Goal: Transaction & Acquisition: Subscribe to service/newsletter

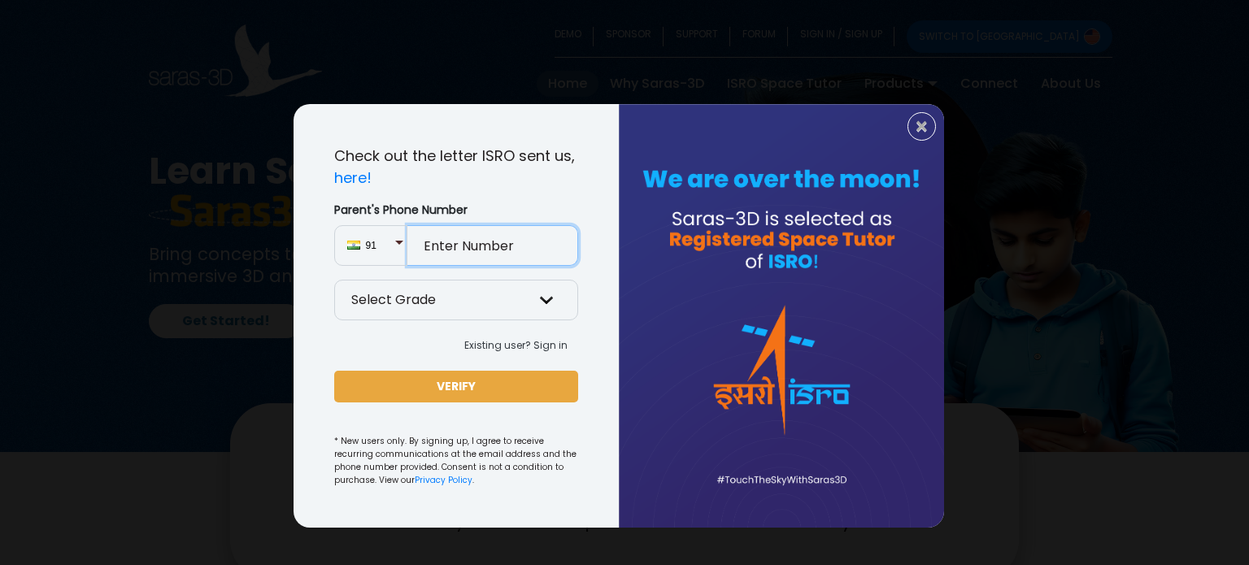
click at [527, 244] on input "Parent's Phone Number" at bounding box center [492, 245] width 171 height 41
type input "9623678891"
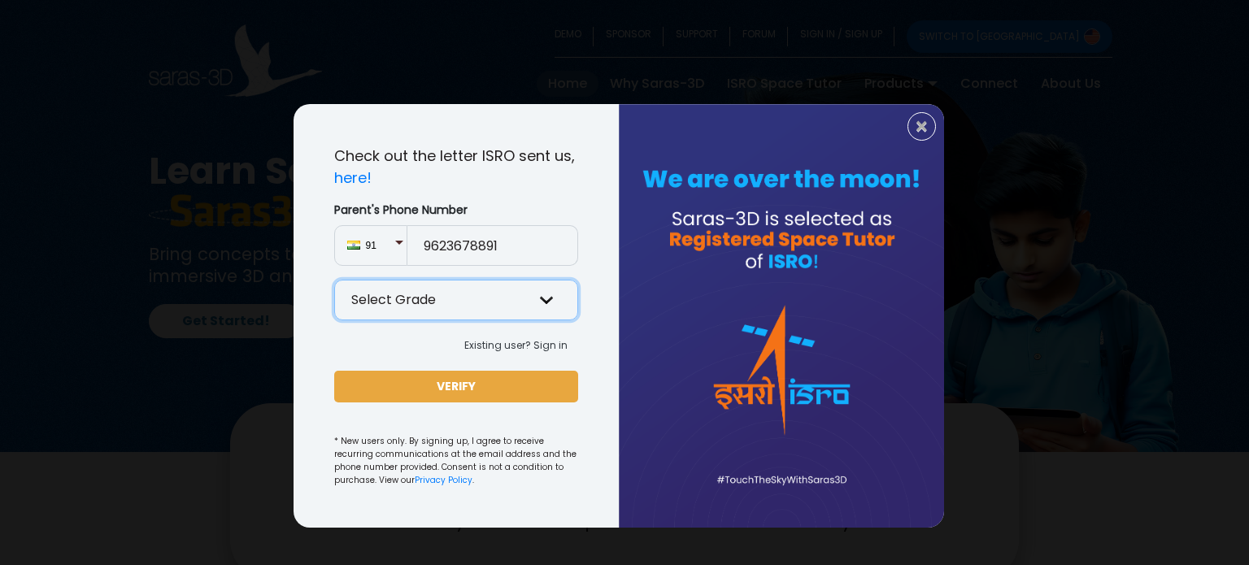
click at [539, 289] on select "Select Grade Grade 9 th Grade 10 th Grade 11 th Grade 12 th" at bounding box center [456, 300] width 244 height 41
select select "9"
click at [334, 280] on select "Select Grade Grade 9 th Grade 10 th Grade 11 th Grade 12 th" at bounding box center [456, 300] width 244 height 41
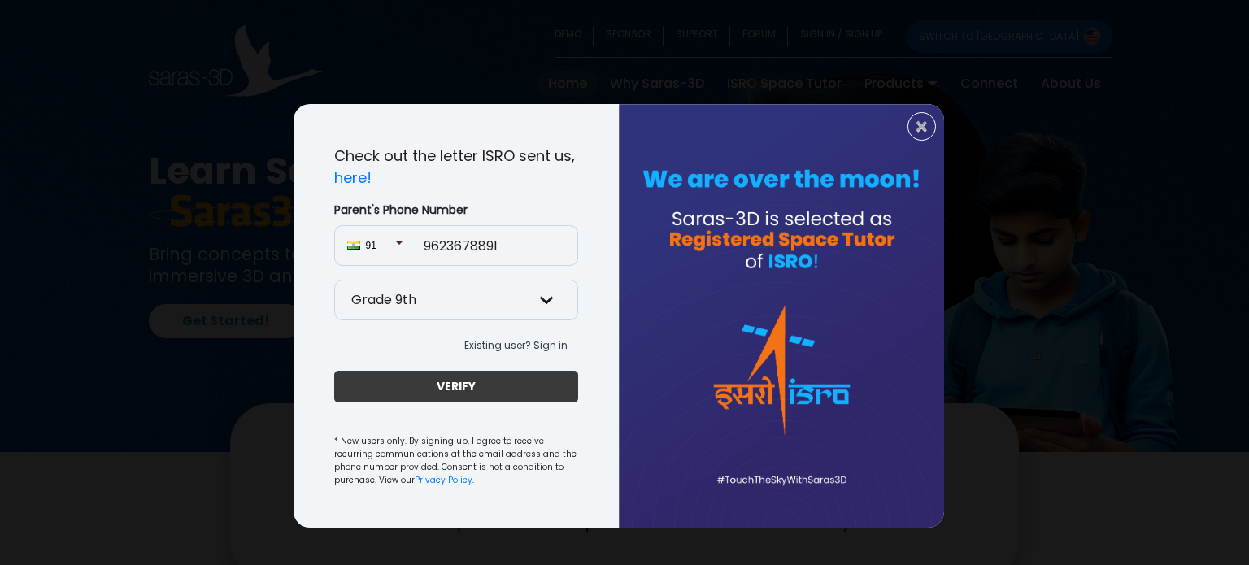
click at [445, 385] on button "VERIFY" at bounding box center [456, 387] width 244 height 32
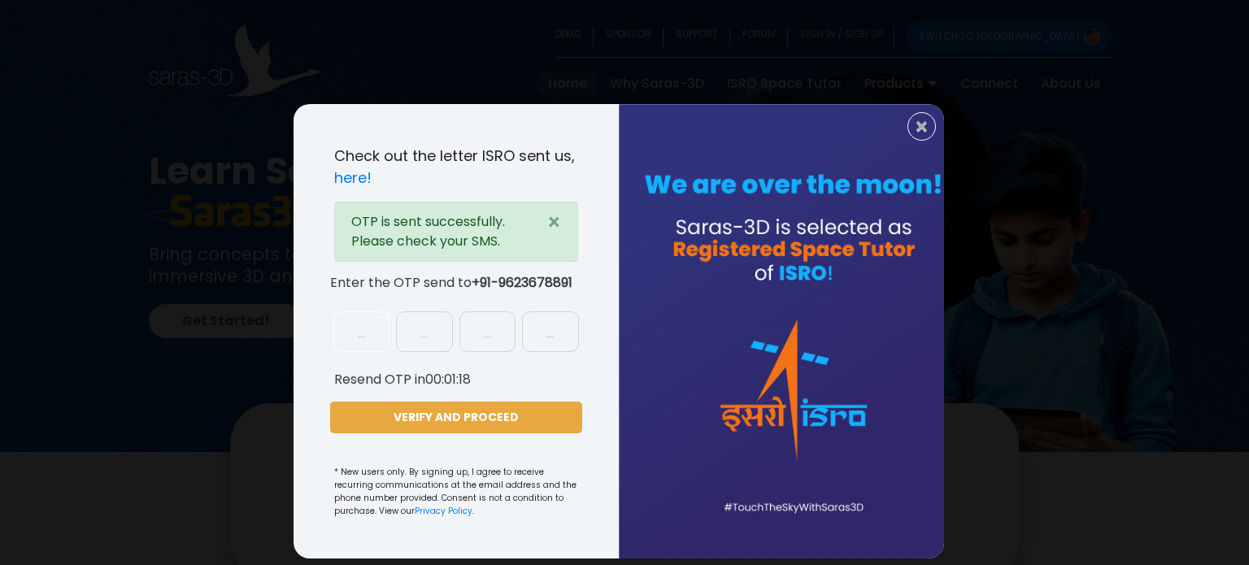
click at [372, 344] on input "text" at bounding box center [361, 331] width 57 height 41
type input "6"
type input "1"
type input "9"
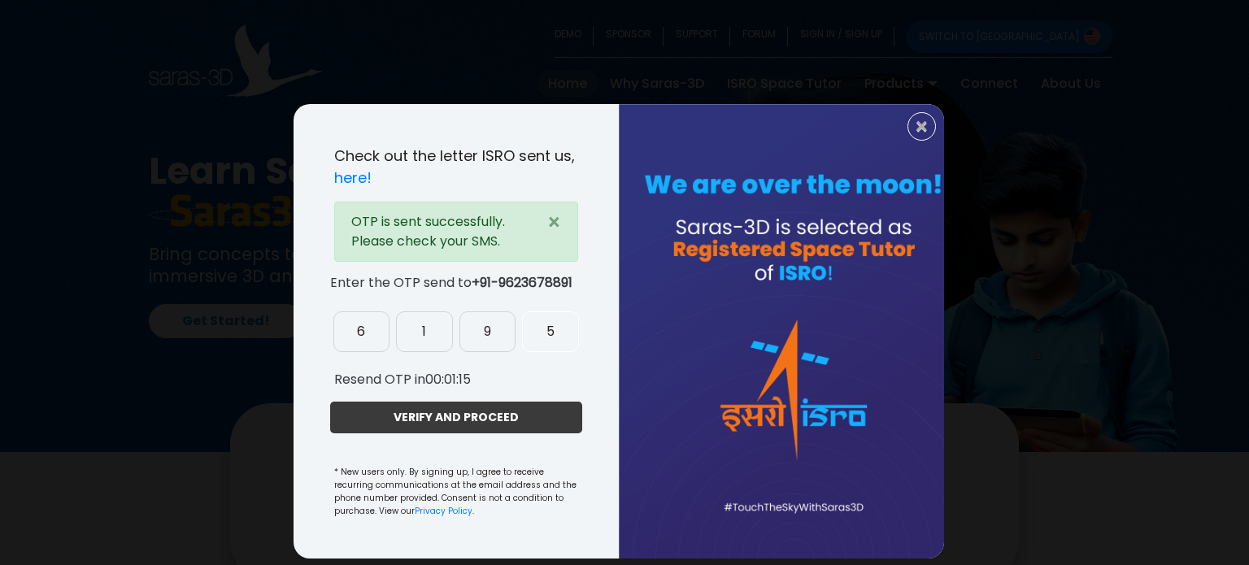
type input "5"
click at [445, 417] on button "VERIFY AND PROCEED" at bounding box center [456, 418] width 252 height 32
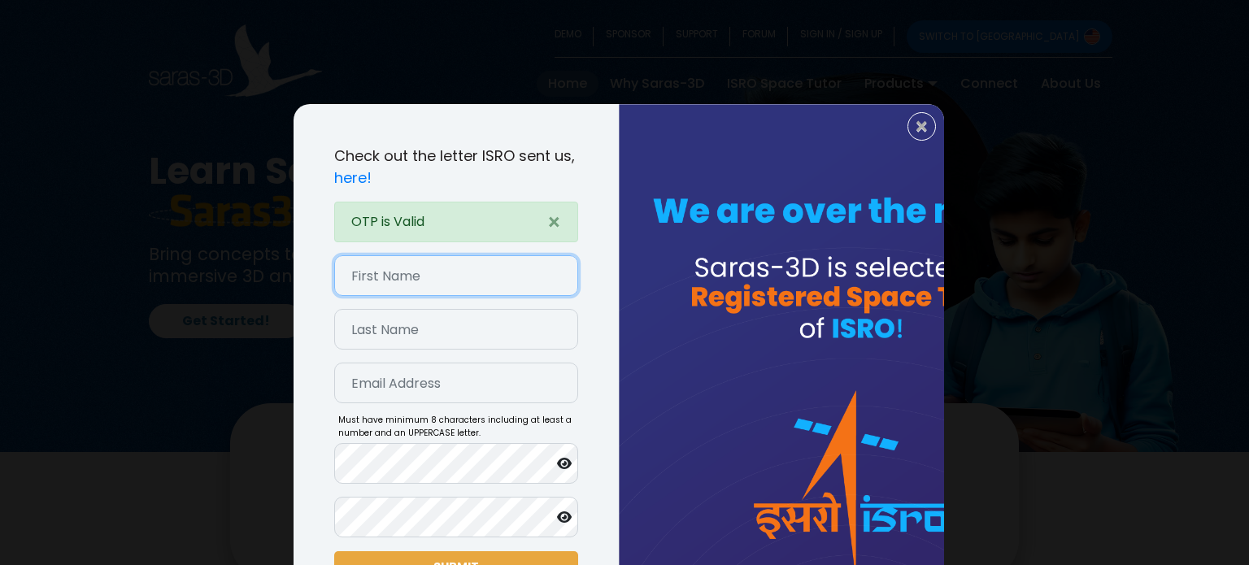
click at [416, 288] on input "text" at bounding box center [456, 275] width 244 height 41
type input "NItin"
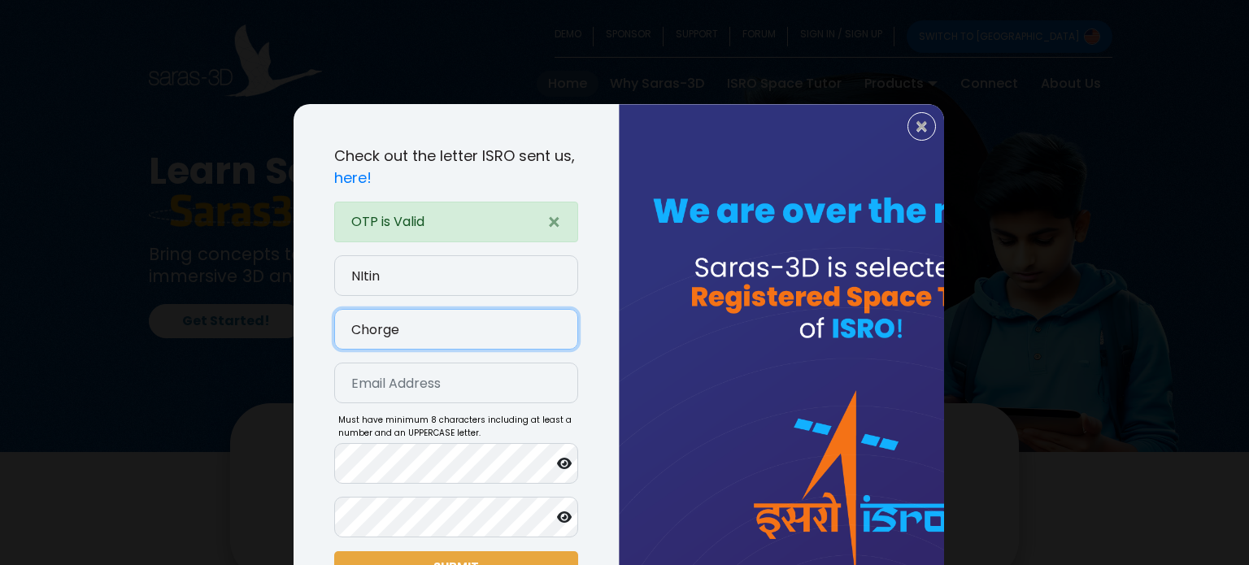
type input "Chorge"
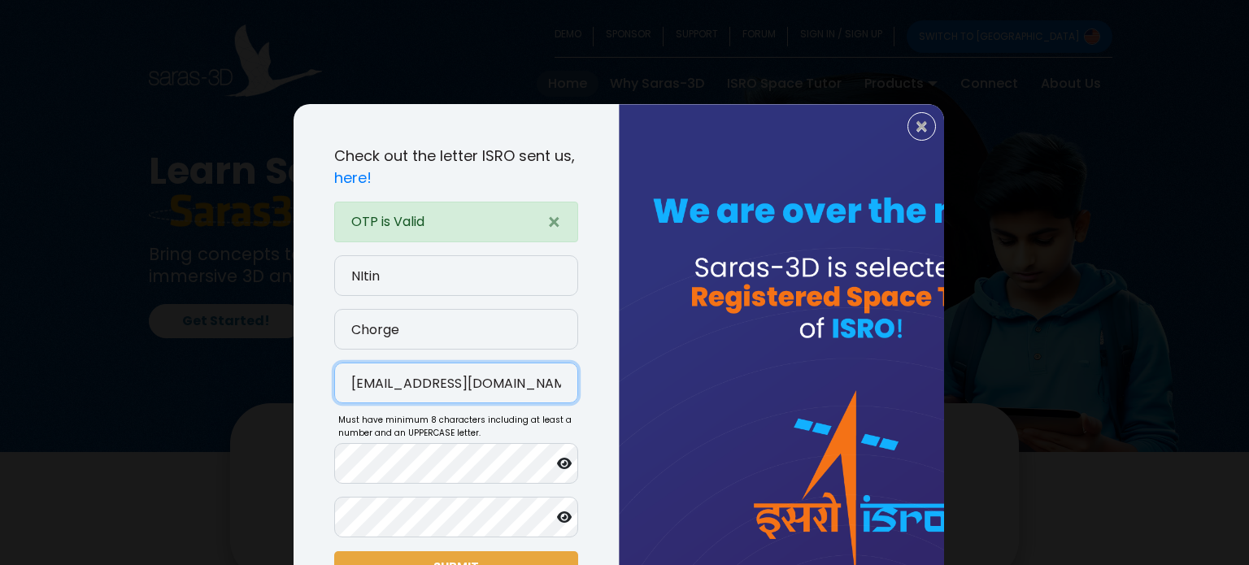
type input "nitinchorge101@gmail.com"
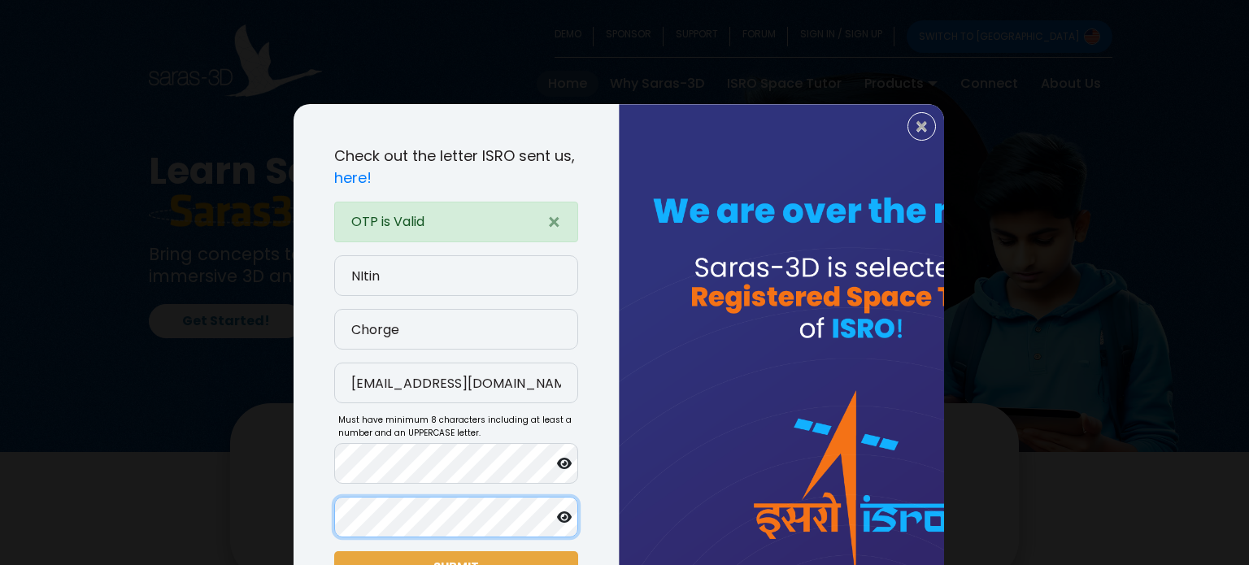
scroll to position [165, 0]
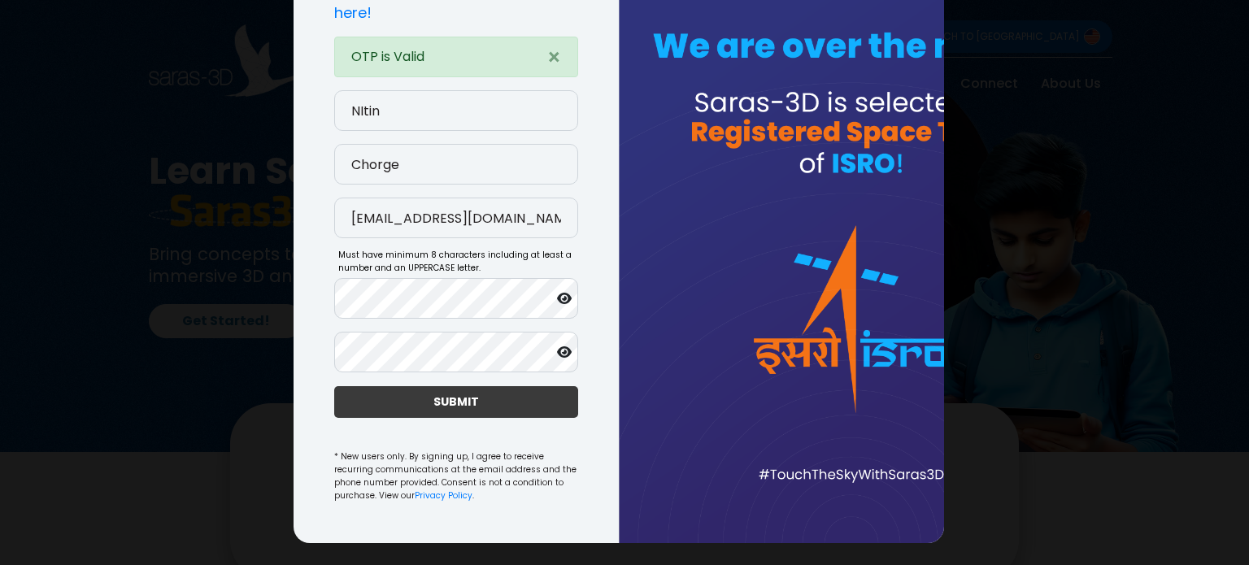
click at [462, 409] on button "SUBMIT" at bounding box center [456, 402] width 244 height 32
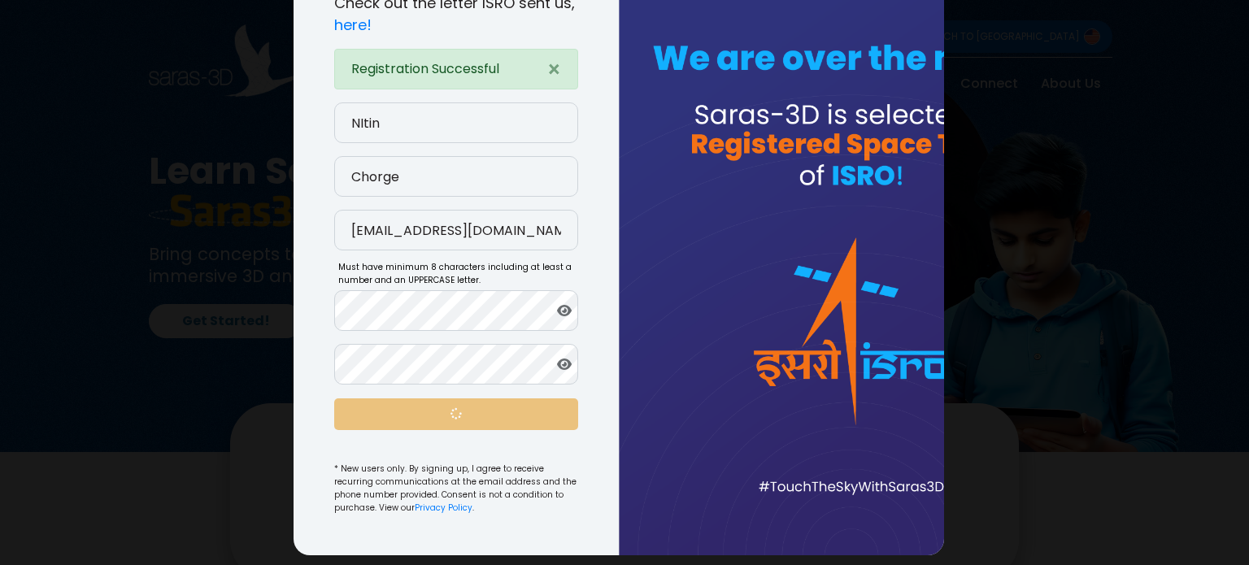
scroll to position [153, 0]
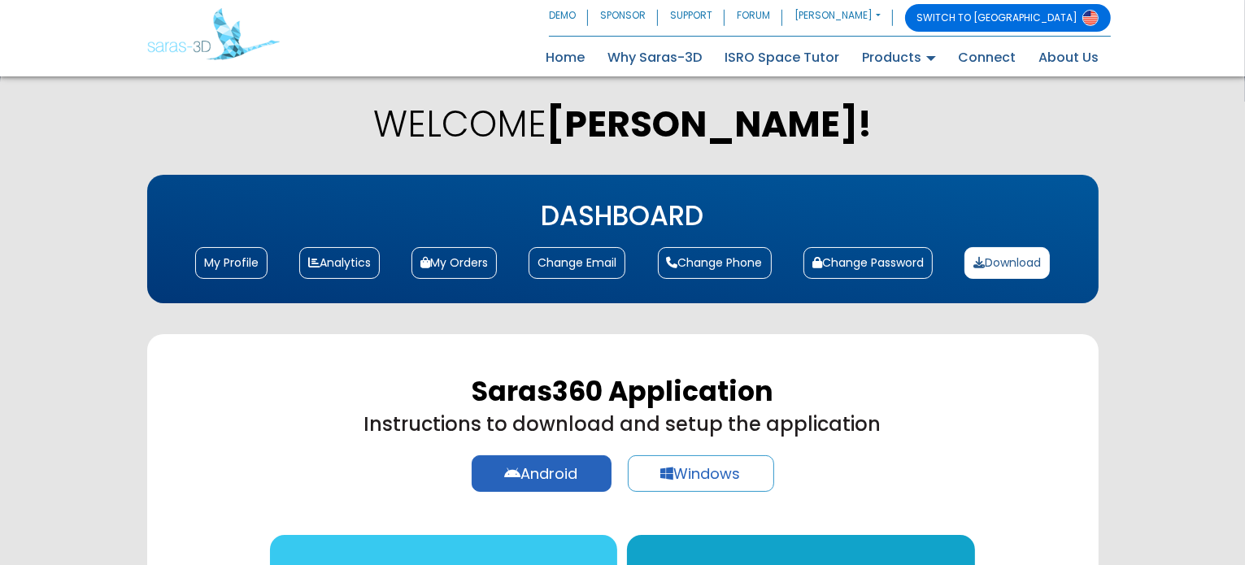
scroll to position [104, 0]
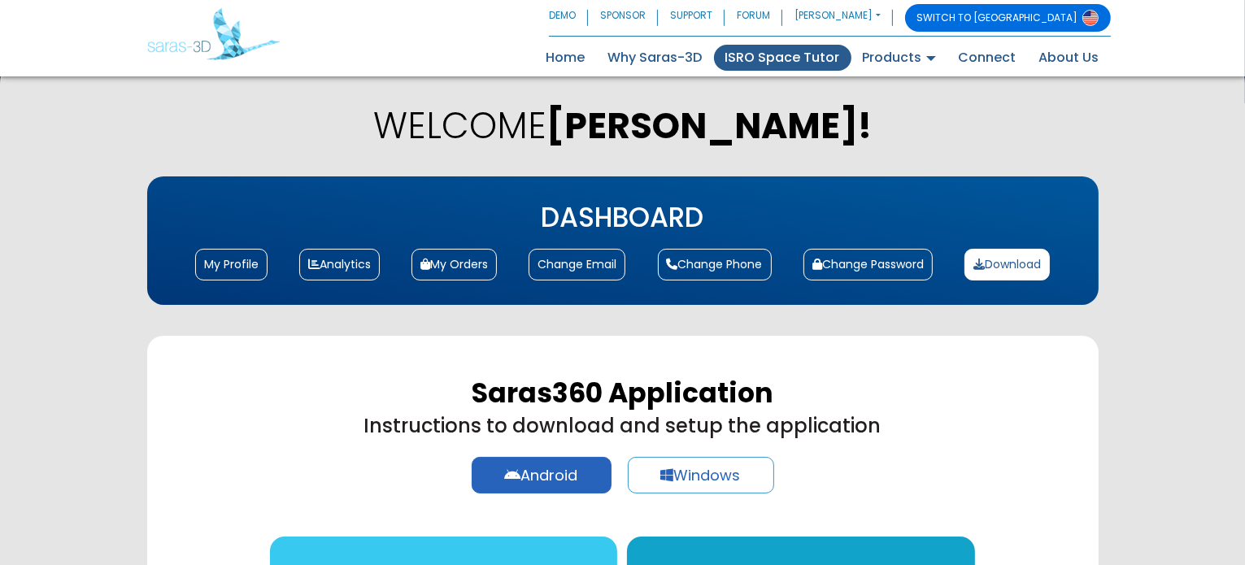
click at [803, 64] on link "ISRO Space Tutor" at bounding box center [782, 58] width 137 height 26
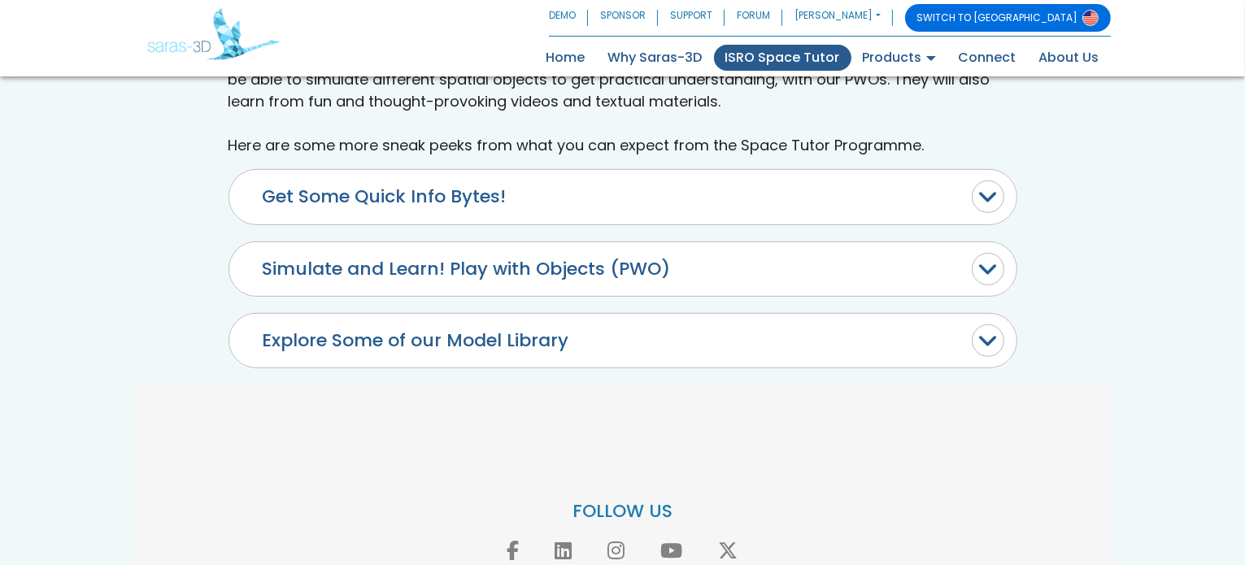
scroll to position [995, 0]
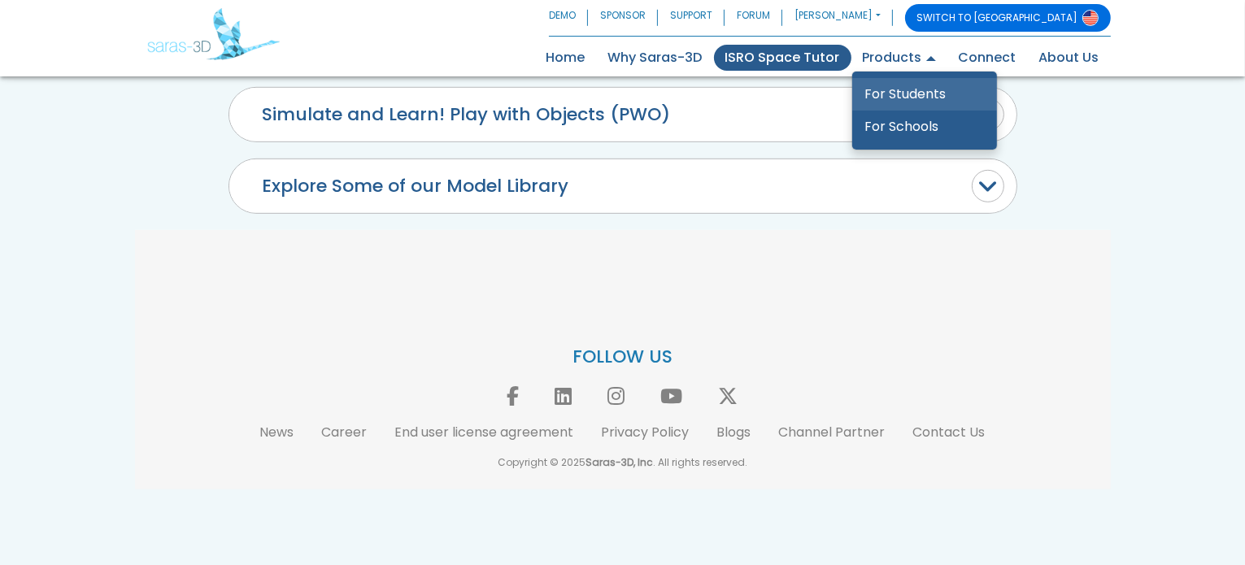
click at [915, 94] on link "For Students" at bounding box center [924, 94] width 145 height 33
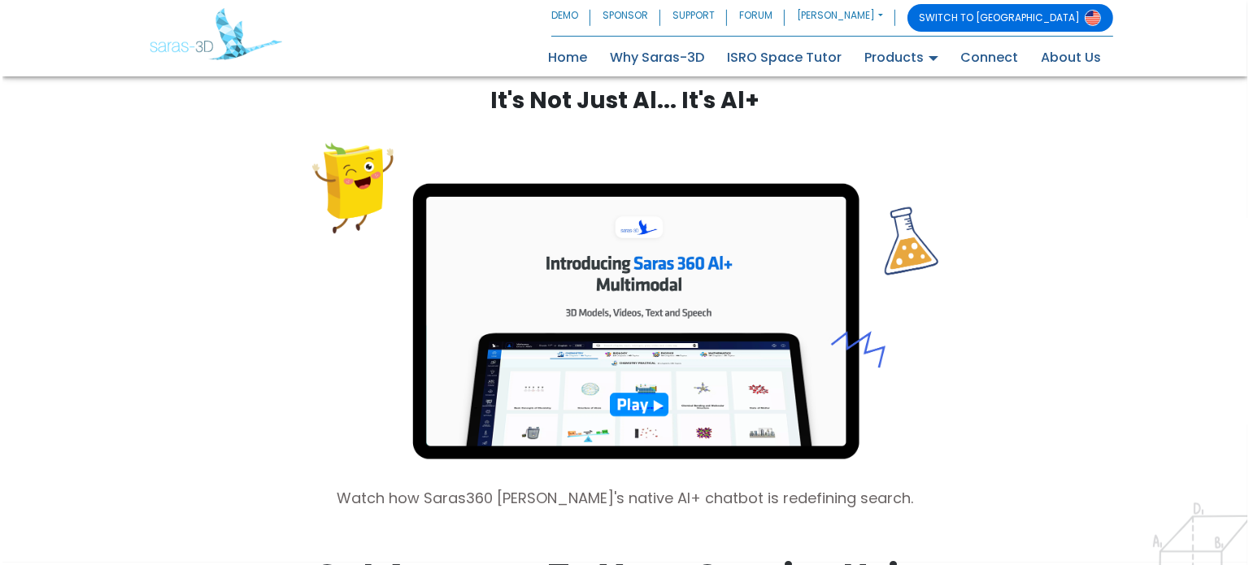
scroll to position [1464, 0]
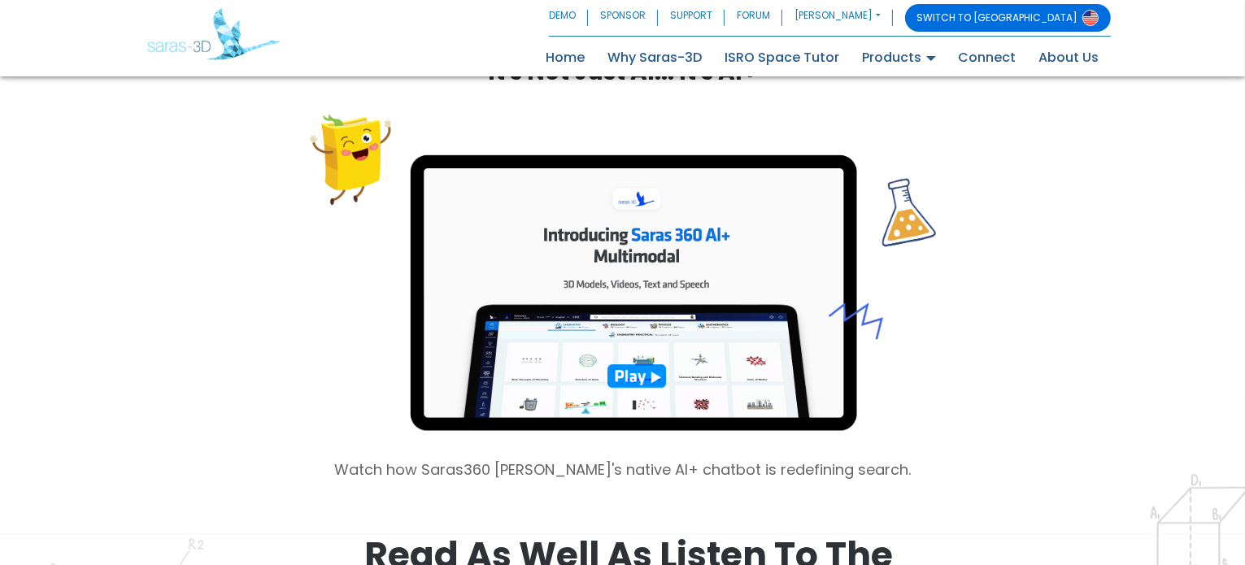
click at [658, 386] on img at bounding box center [623, 273] width 626 height 332
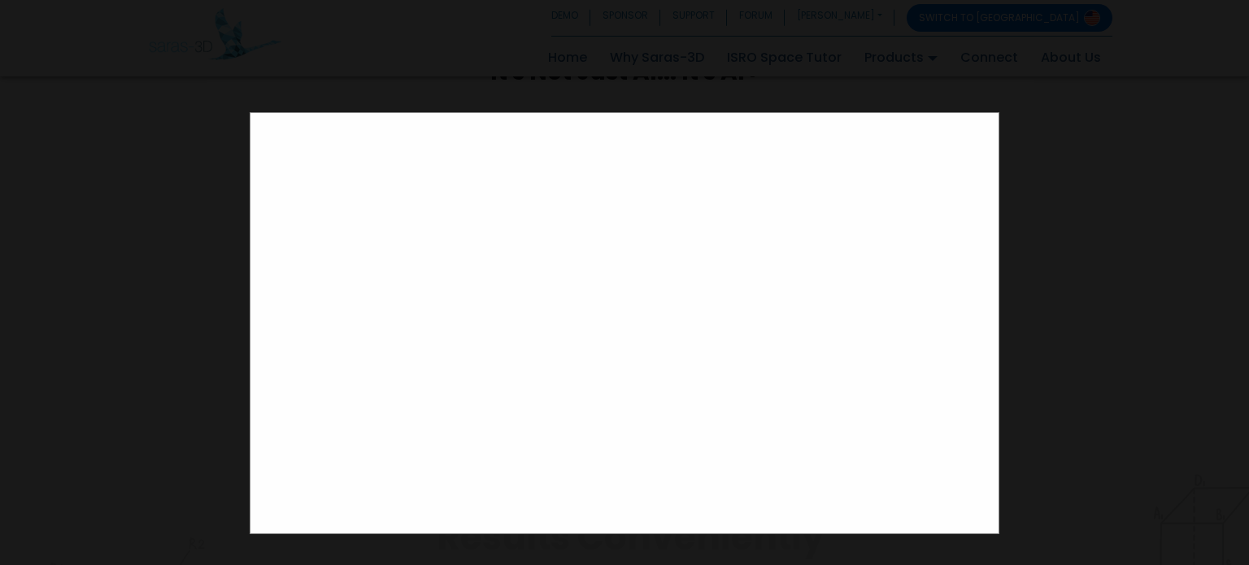
click at [1076, 102] on div at bounding box center [624, 282] width 1249 height 565
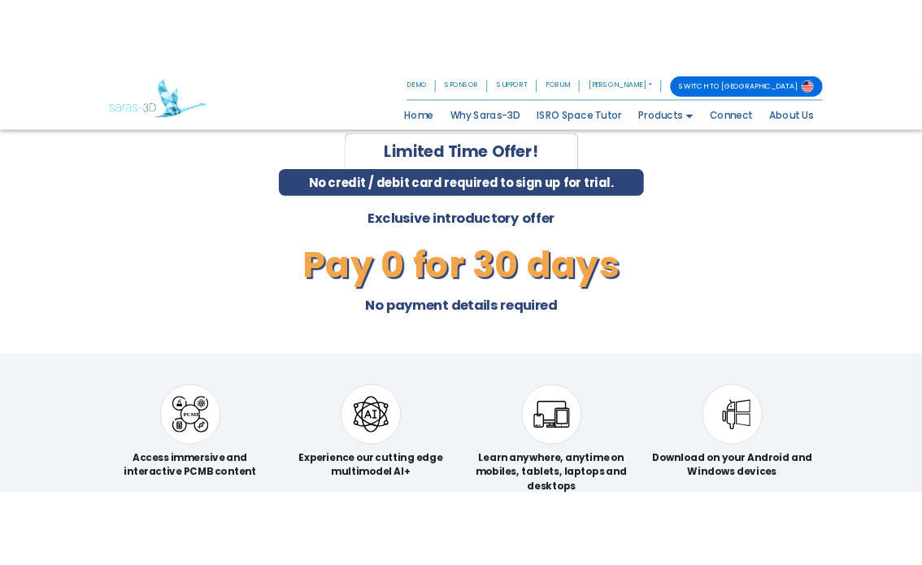
scroll to position [3740, 0]
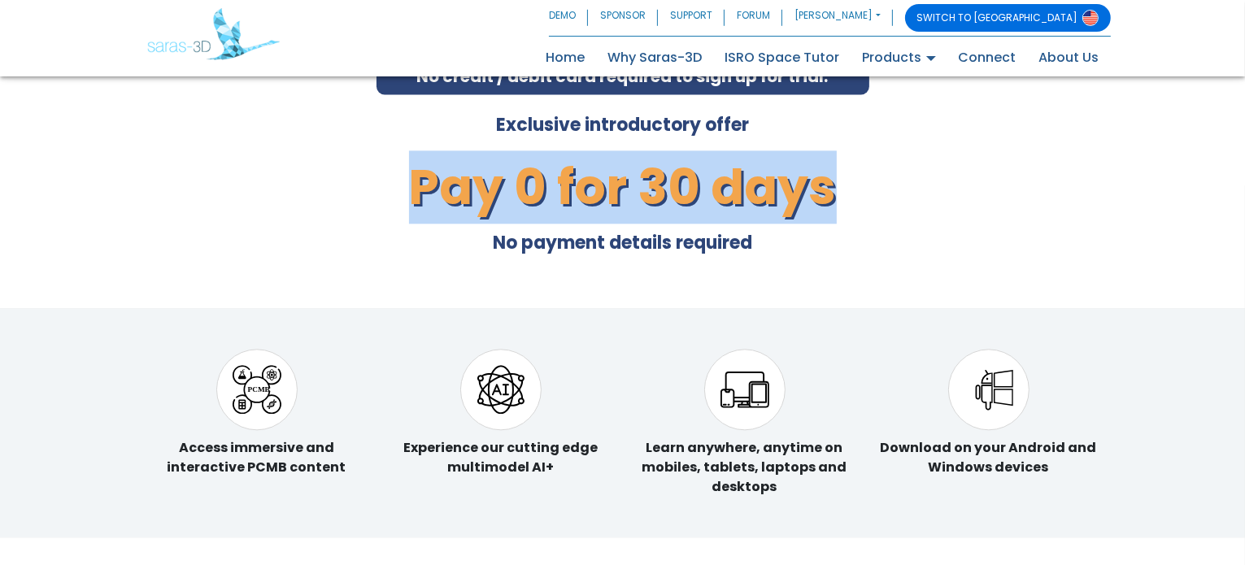
drag, startPoint x: 398, startPoint y: 154, endPoint x: 881, endPoint y: 177, distance: 484.4
click at [881, 177] on h1 "Pay 0 for 30 days" at bounding box center [622, 186] width 789 height 73
click at [886, 181] on h1 "Pay 0 for 30 days" at bounding box center [622, 186] width 789 height 73
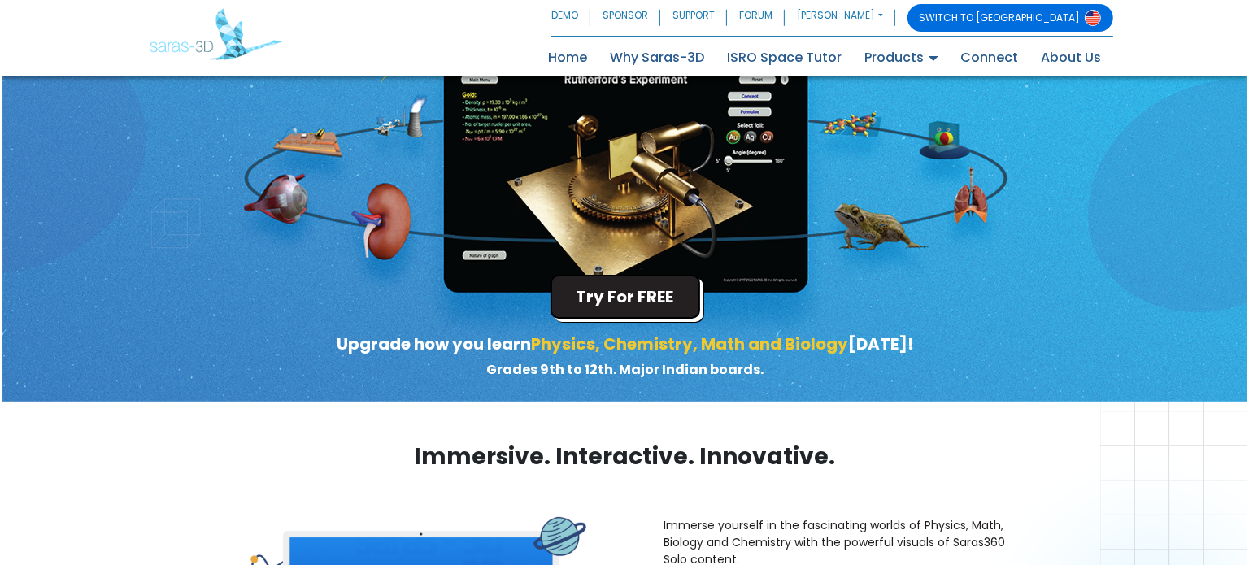
scroll to position [107, 0]
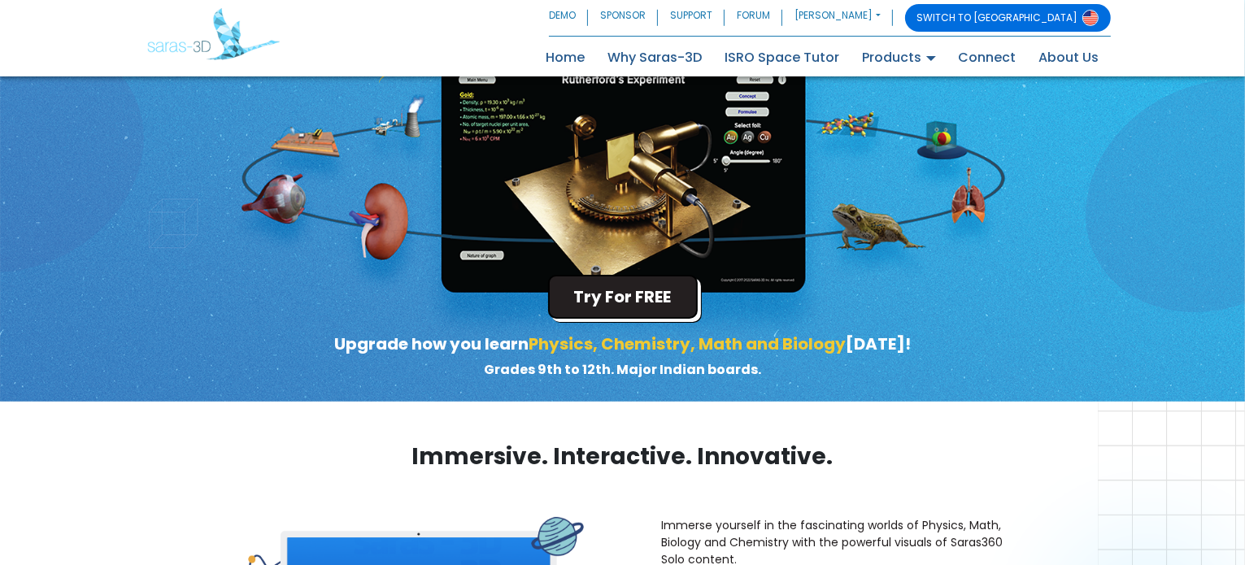
click at [627, 288] on button "Try For FREE" at bounding box center [623, 297] width 150 height 44
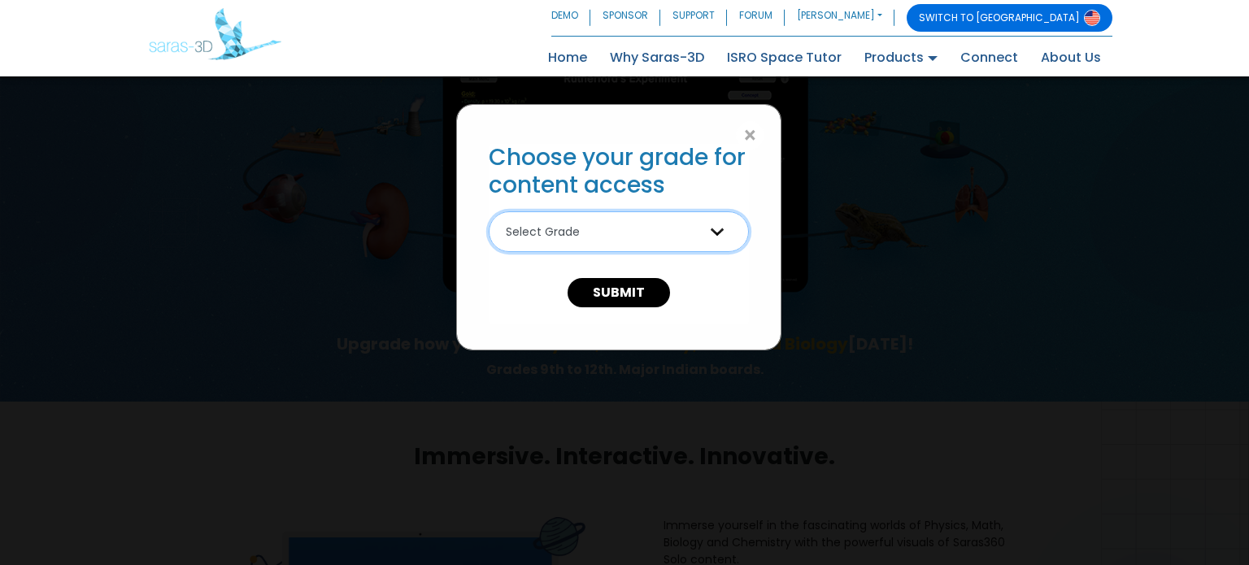
click at [605, 223] on select "Select Grade 9th Grade 10th Grade 11th Grade 12th Grade" at bounding box center [619, 231] width 260 height 41
select select "9"
click at [489, 211] on select "Select Grade 9th Grade 10th Grade 11th Grade 12th Grade" at bounding box center [619, 231] width 260 height 41
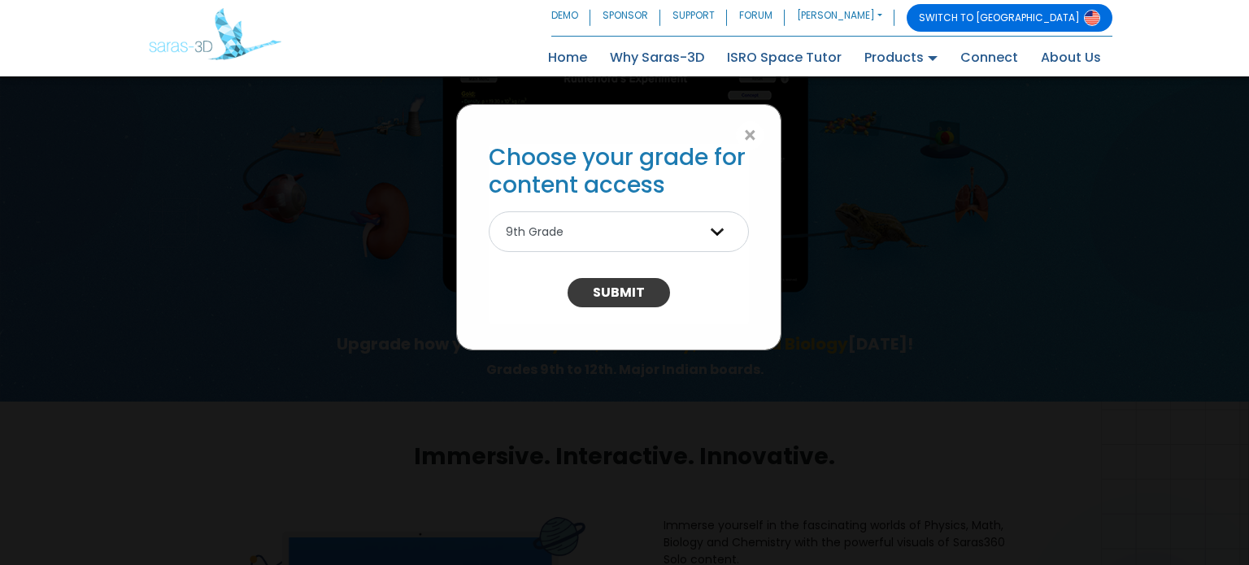
click at [606, 294] on button "SUBMIT" at bounding box center [619, 292] width 102 height 29
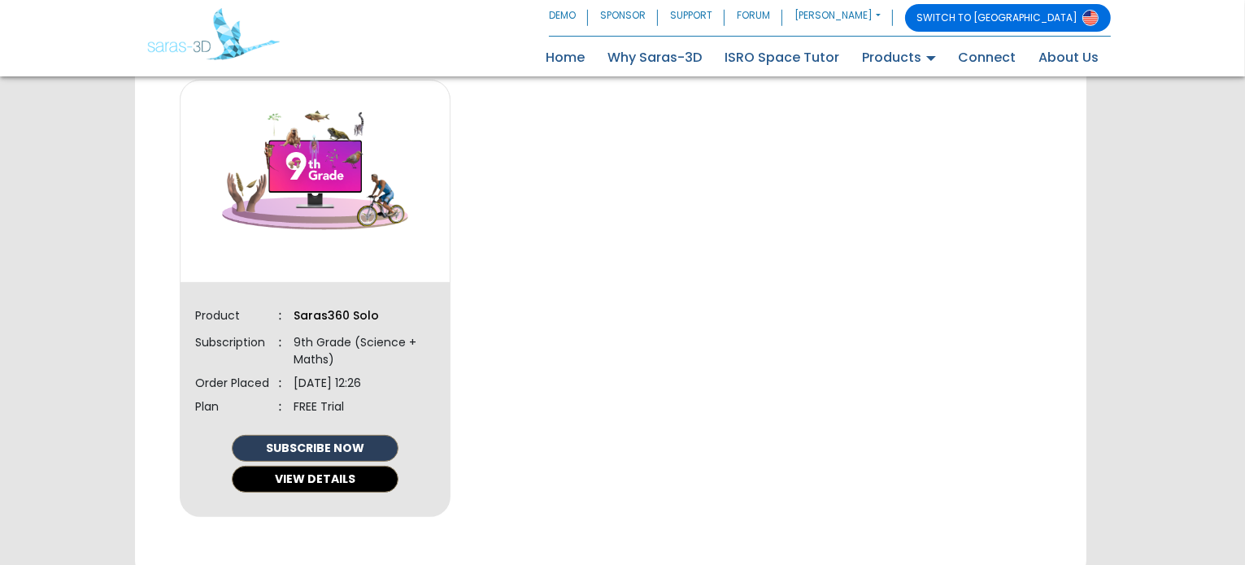
scroll to position [449, 0]
click at [307, 476] on button "VIEW DETAILS" at bounding box center [315, 479] width 167 height 27
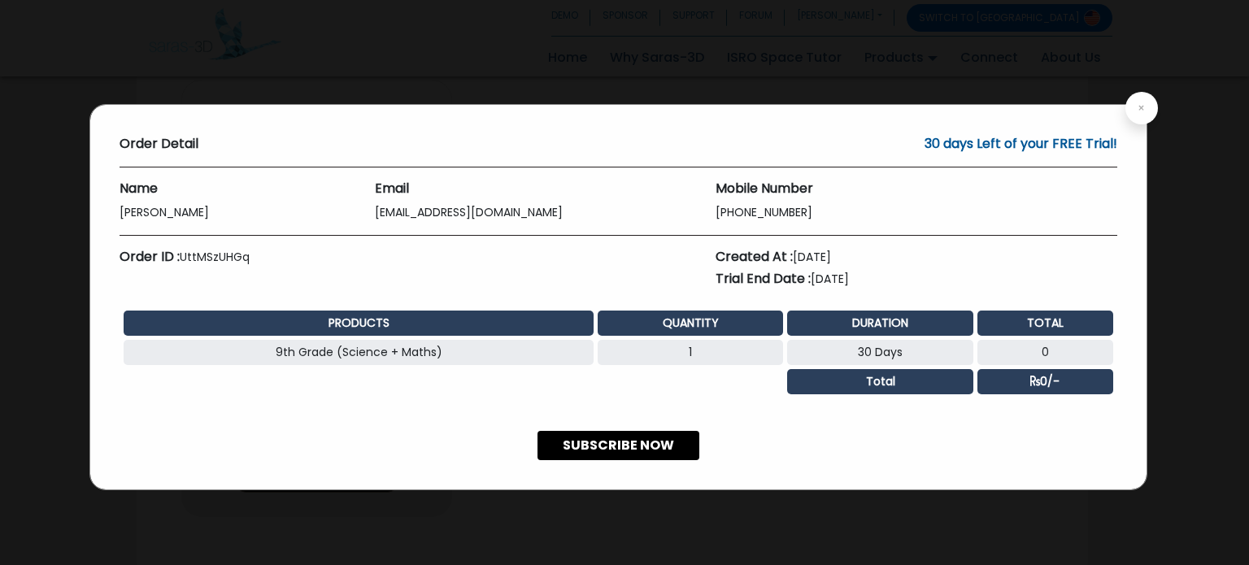
click at [981, 148] on h5 "30 days Left of your FREE Trial!" at bounding box center [1021, 144] width 193 height 20
click at [569, 192] on h4 "Email" at bounding box center [533, 188] width 316 height 15
click at [820, 373] on td "Total" at bounding box center [879, 381] width 185 height 25
click at [1129, 105] on button "×" at bounding box center [1141, 108] width 33 height 33
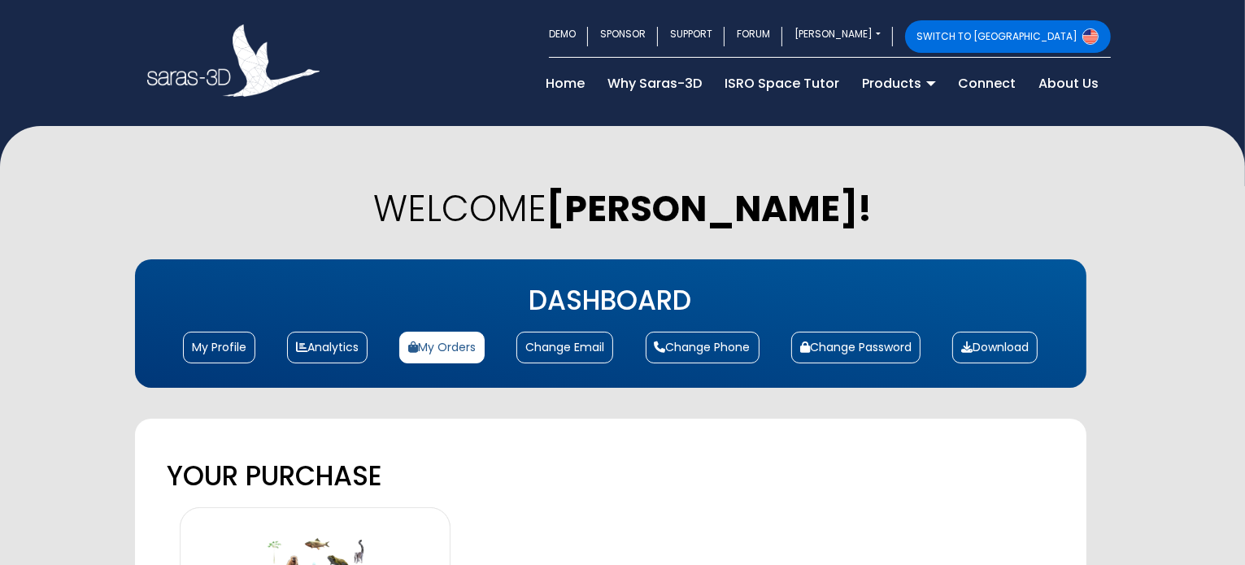
scroll to position [0, 0]
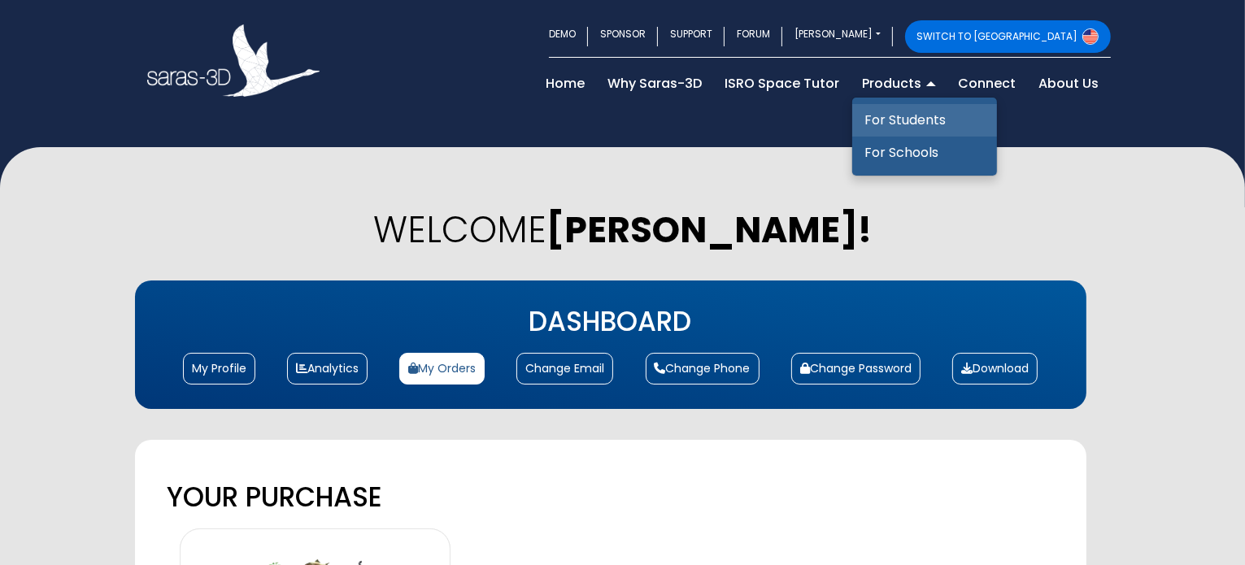
click at [886, 113] on link "For Students" at bounding box center [924, 120] width 145 height 33
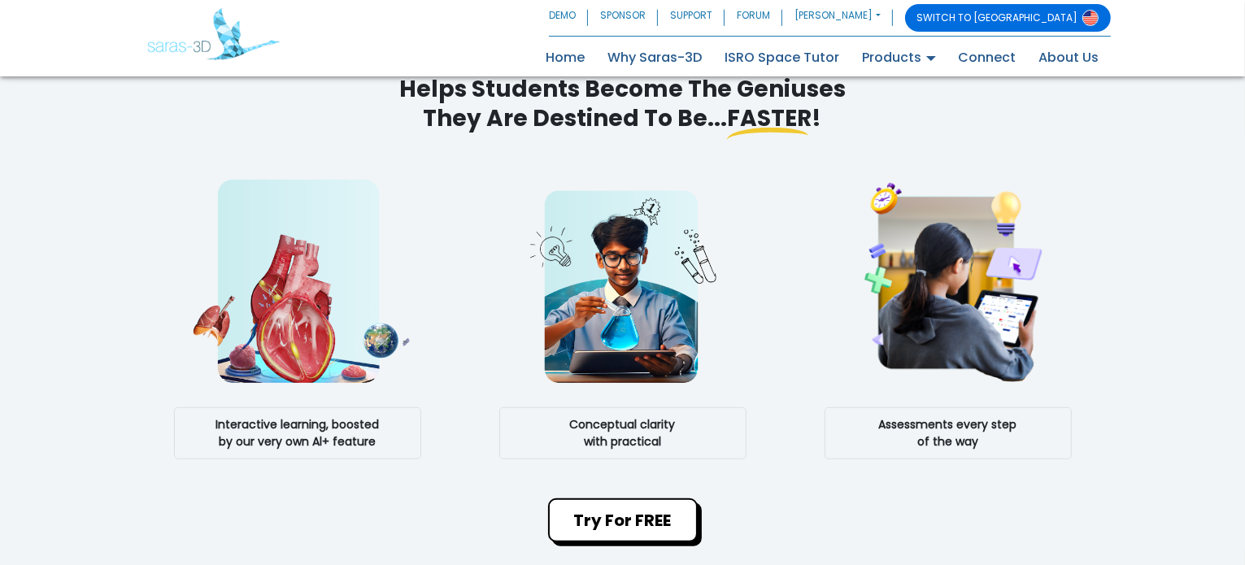
scroll to position [899, 0]
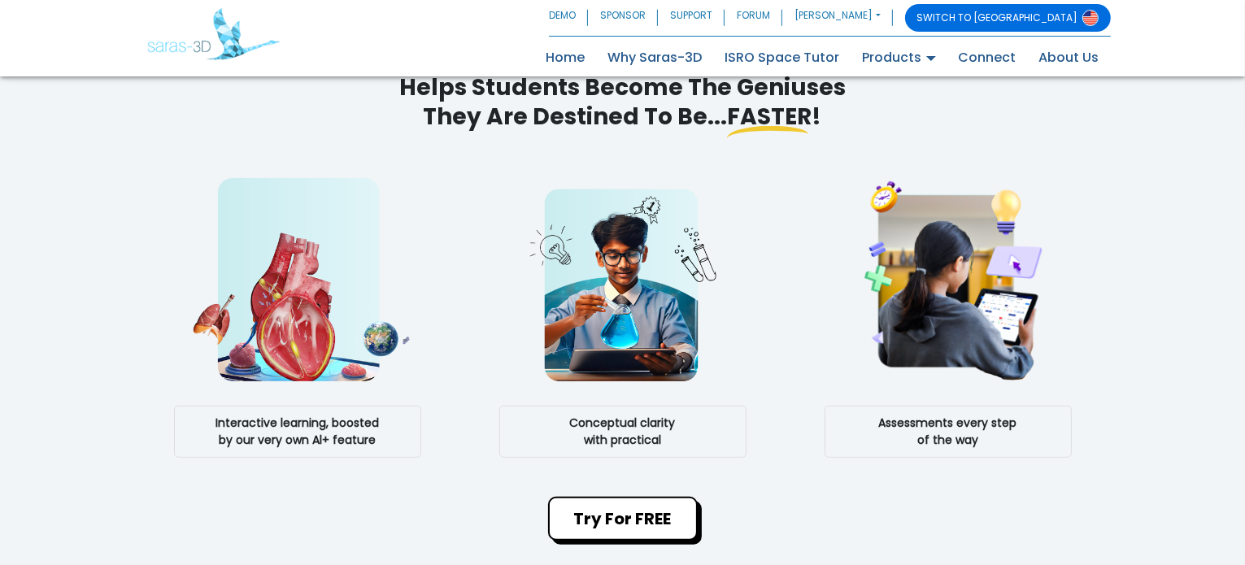
click at [372, 250] on img at bounding box center [297, 279] width 235 height 203
click at [306, 469] on div "helps students become the geniuses They are Destined to be... faster! Interacti…" at bounding box center [623, 307] width 976 height 468
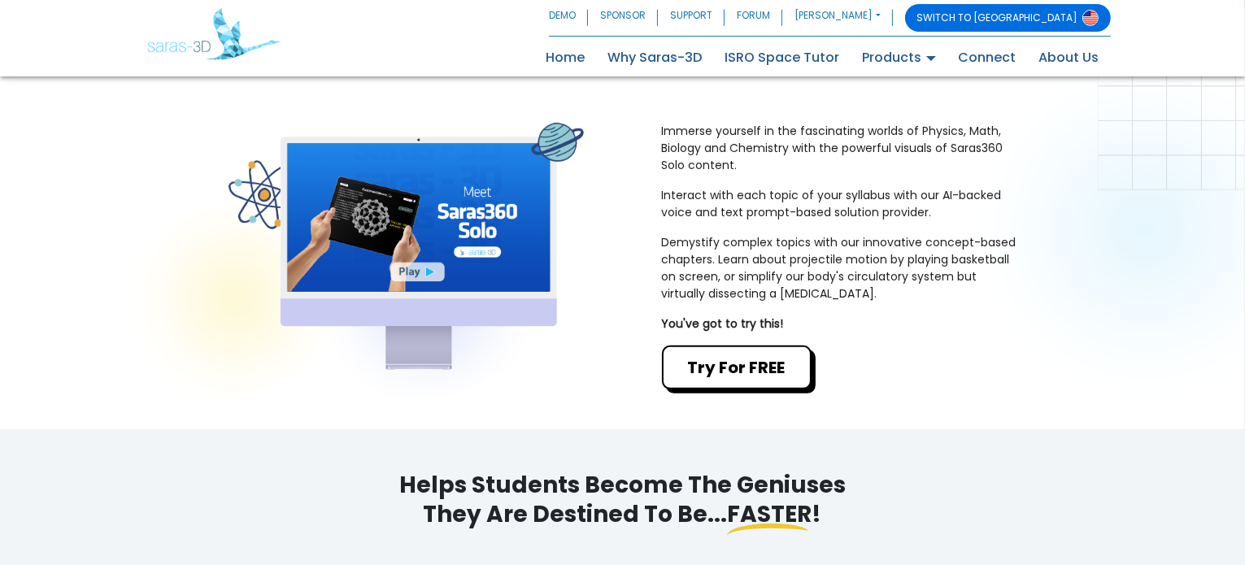
scroll to position [481, 0]
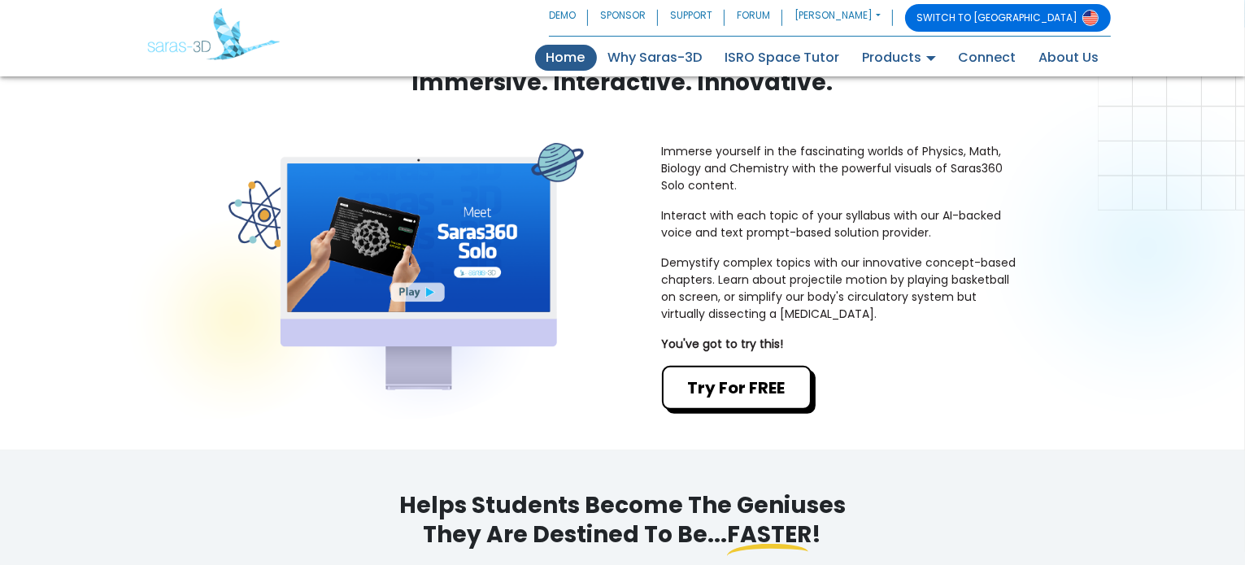
click at [543, 54] on link "Home (current)" at bounding box center [566, 58] width 62 height 26
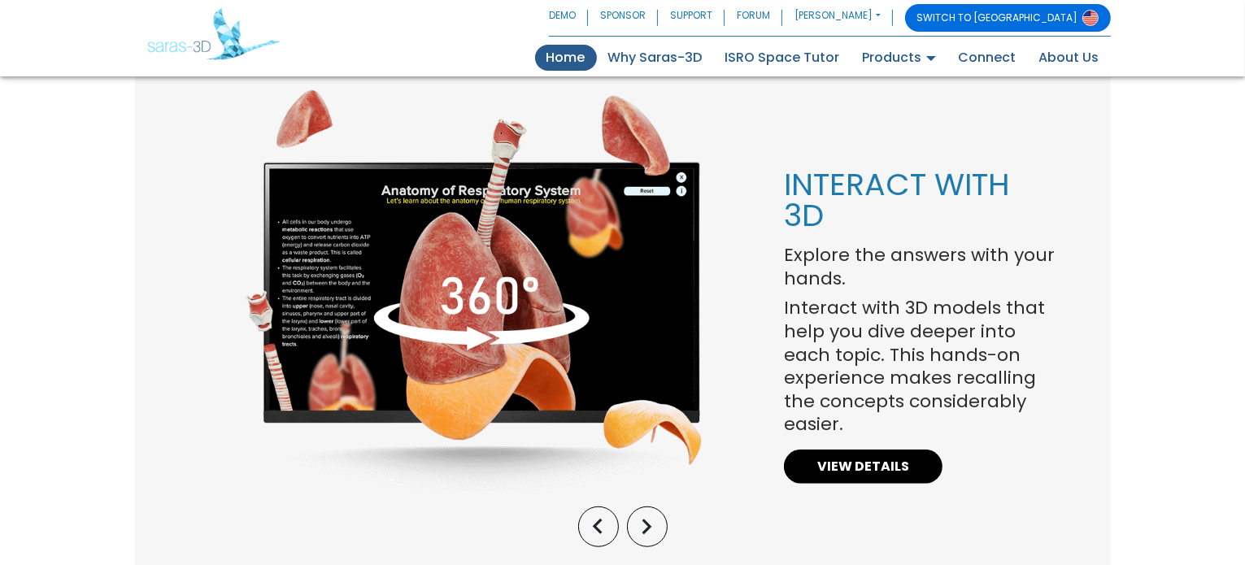
scroll to position [1221, 0]
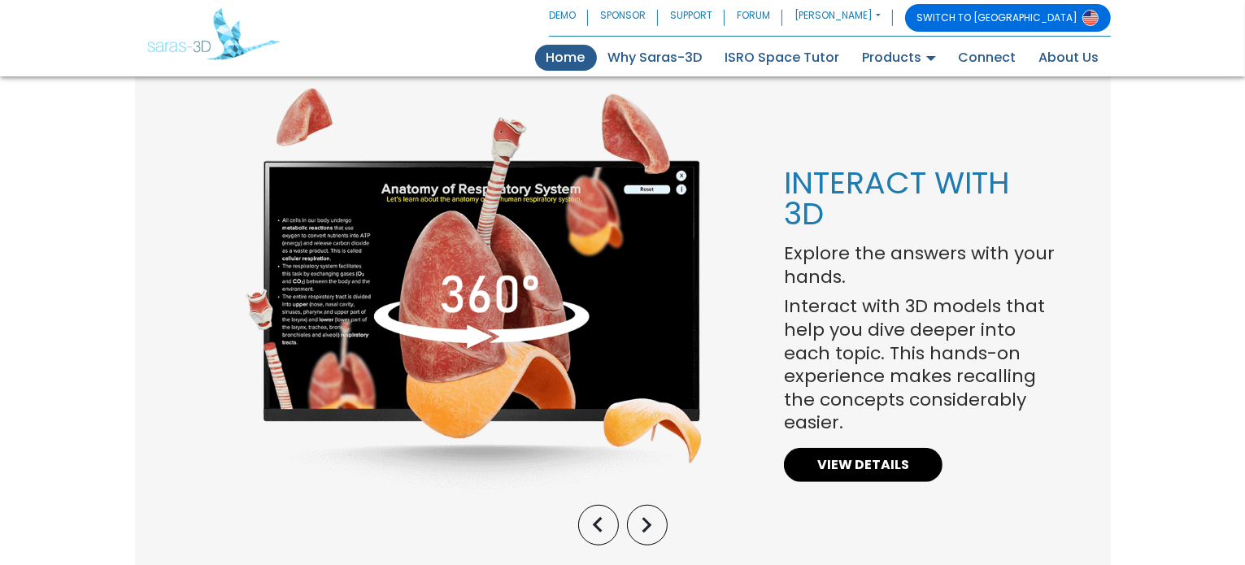
click at [546, 297] on img at bounding box center [474, 289] width 458 height 406
click at [872, 471] on link "VIEW DETAILS" at bounding box center [863, 465] width 159 height 34
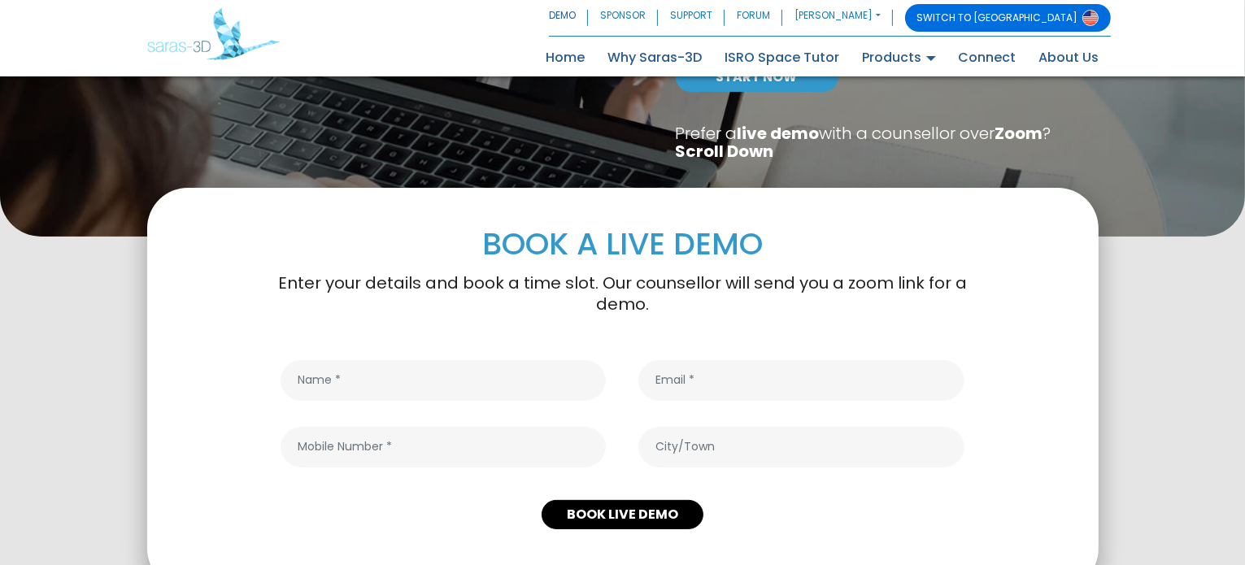
scroll to position [244, 0]
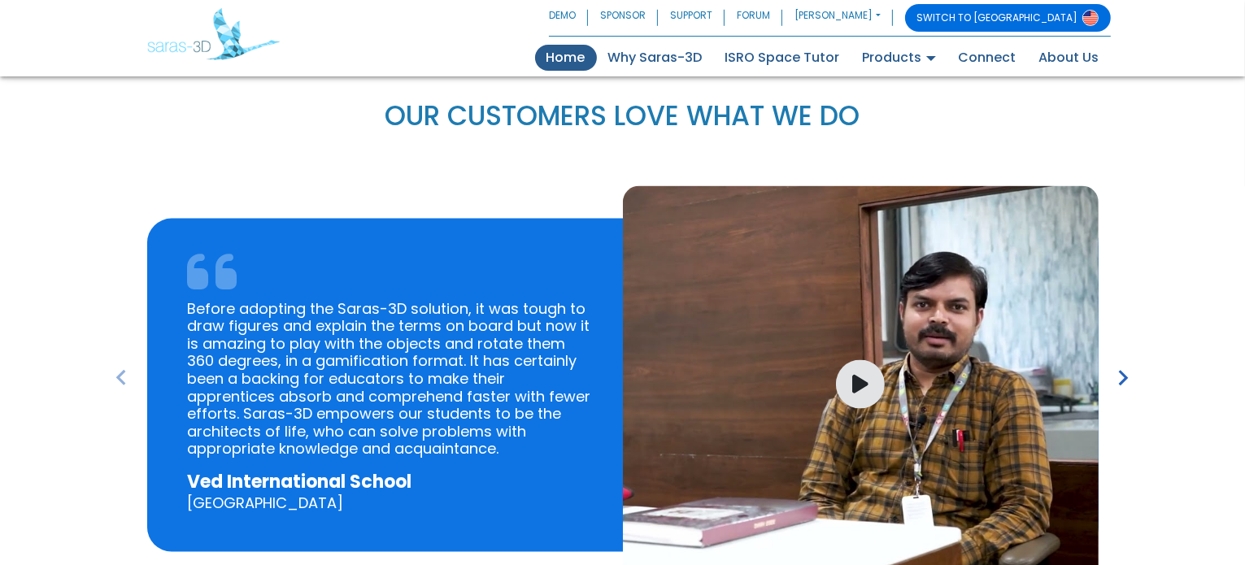
scroll to position [2384, 0]
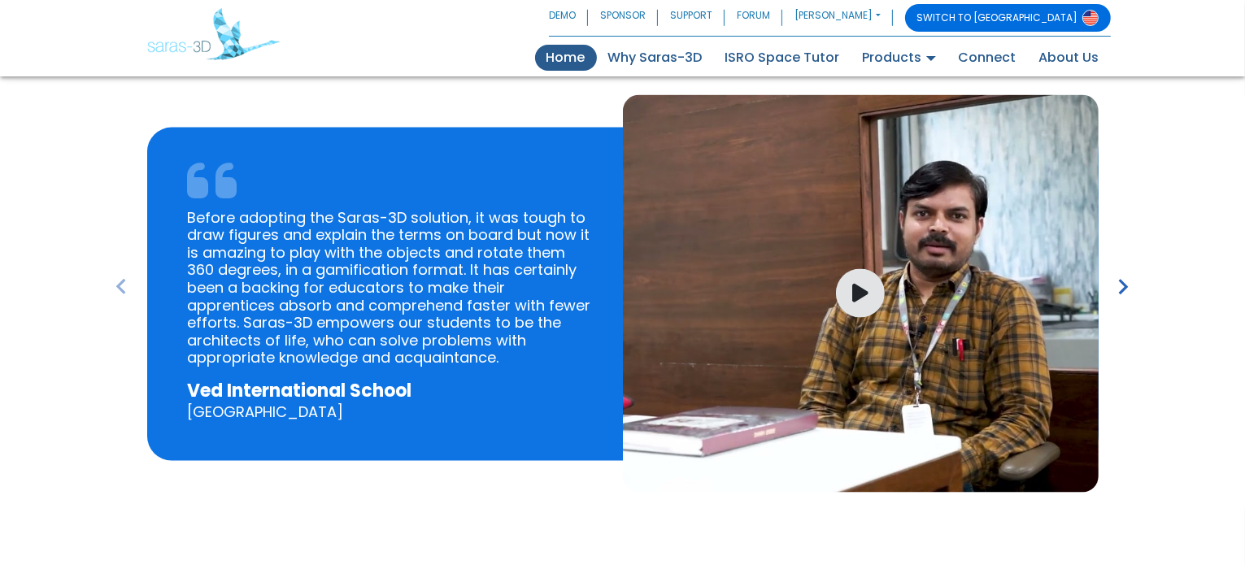
click at [1119, 287] on icon "keyboard_arrow_right" at bounding box center [1123, 287] width 31 height 31
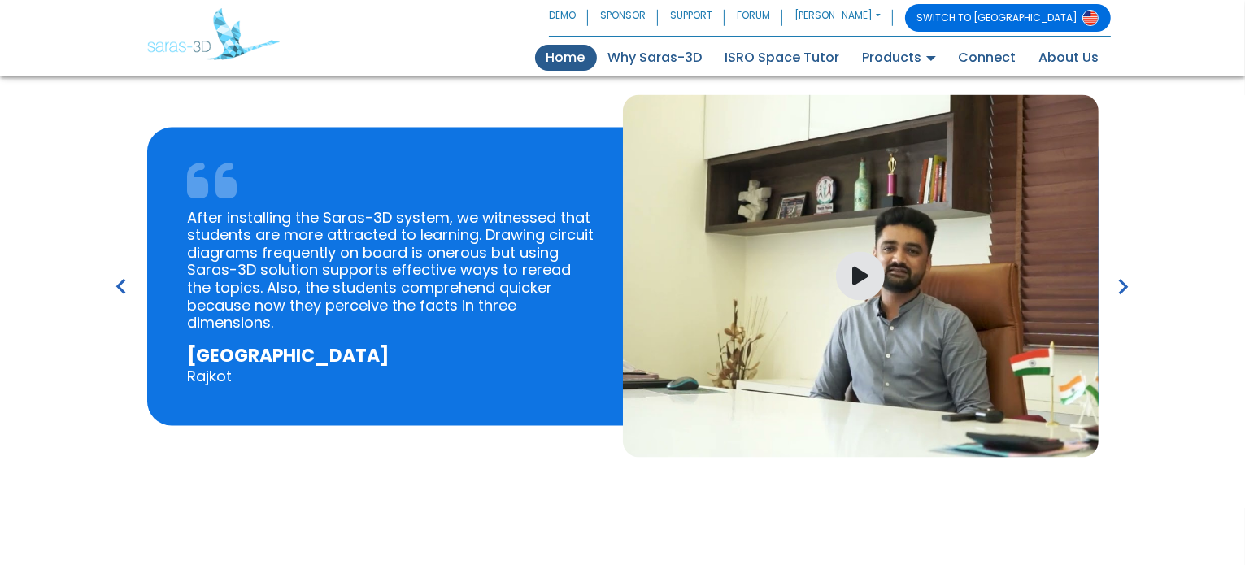
click at [1119, 287] on icon "keyboard_arrow_right" at bounding box center [1123, 287] width 31 height 31
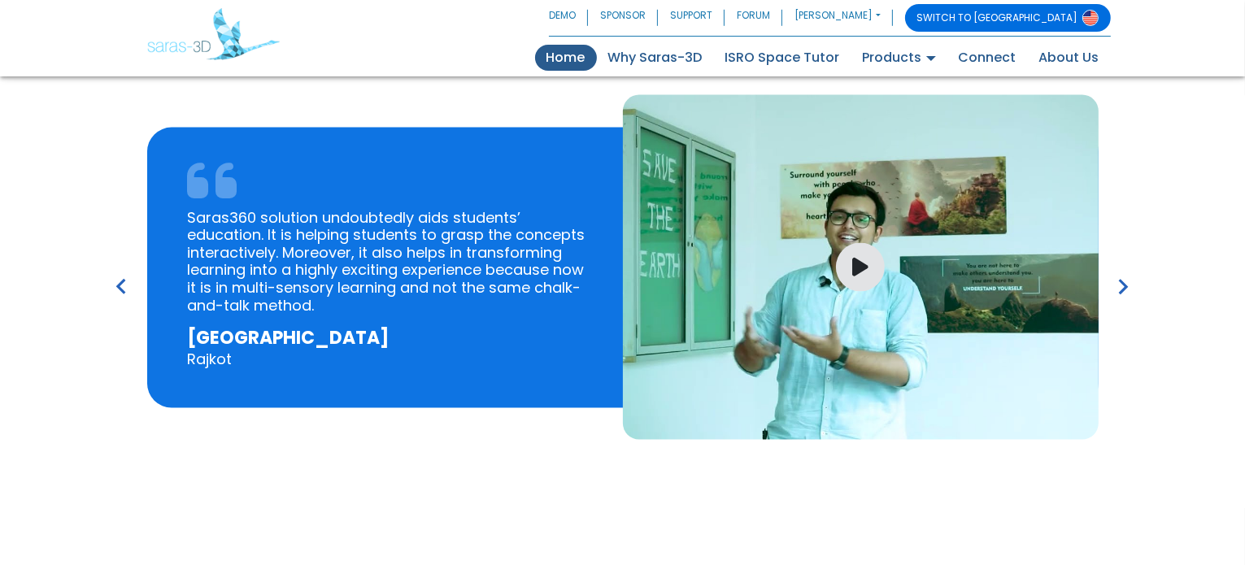
click at [1119, 287] on icon "keyboard_arrow_right" at bounding box center [1123, 287] width 31 height 31
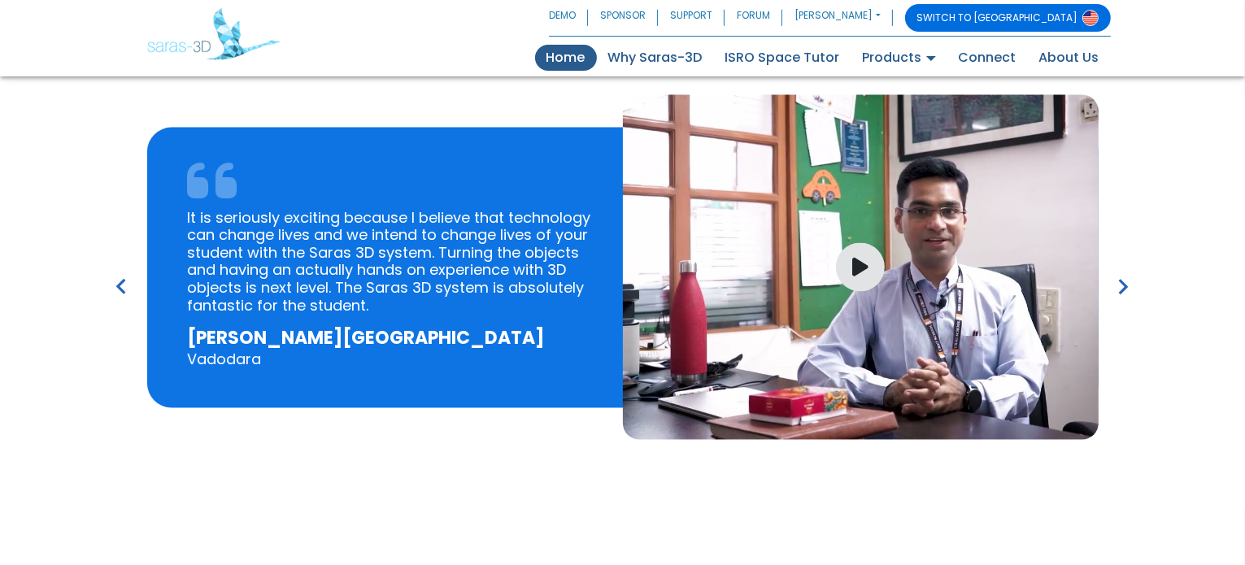
click at [1119, 287] on icon "keyboard_arrow_right" at bounding box center [1123, 287] width 31 height 31
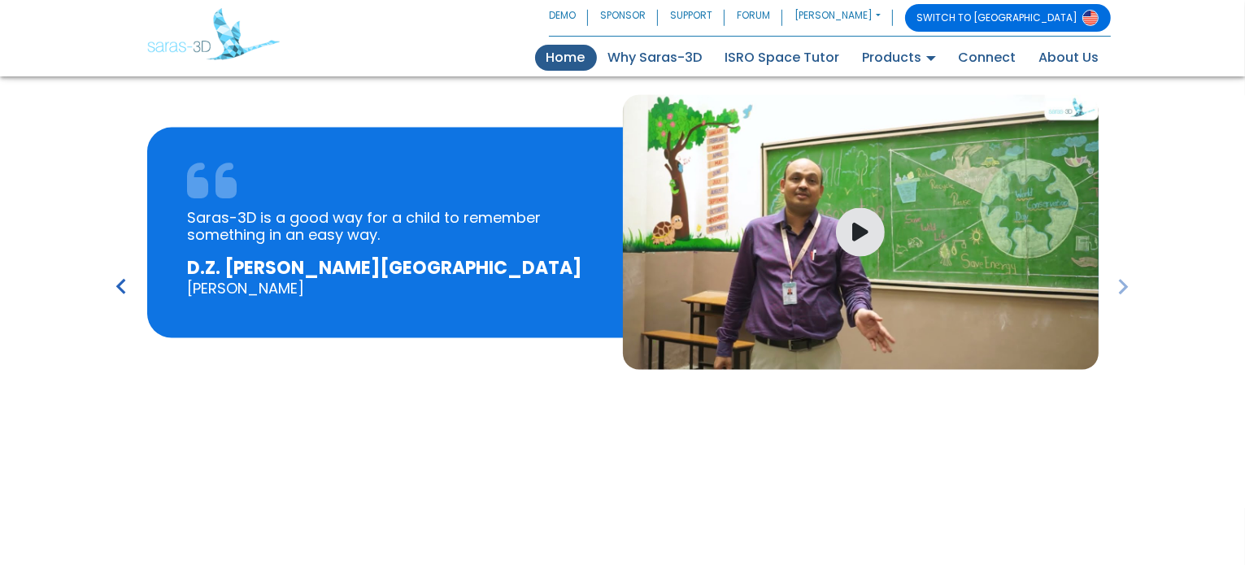
click at [1119, 287] on icon "keyboard_arrow_right" at bounding box center [1123, 287] width 31 height 31
click at [1119, 286] on icon "keyboard_arrow_right" at bounding box center [1123, 287] width 31 height 31
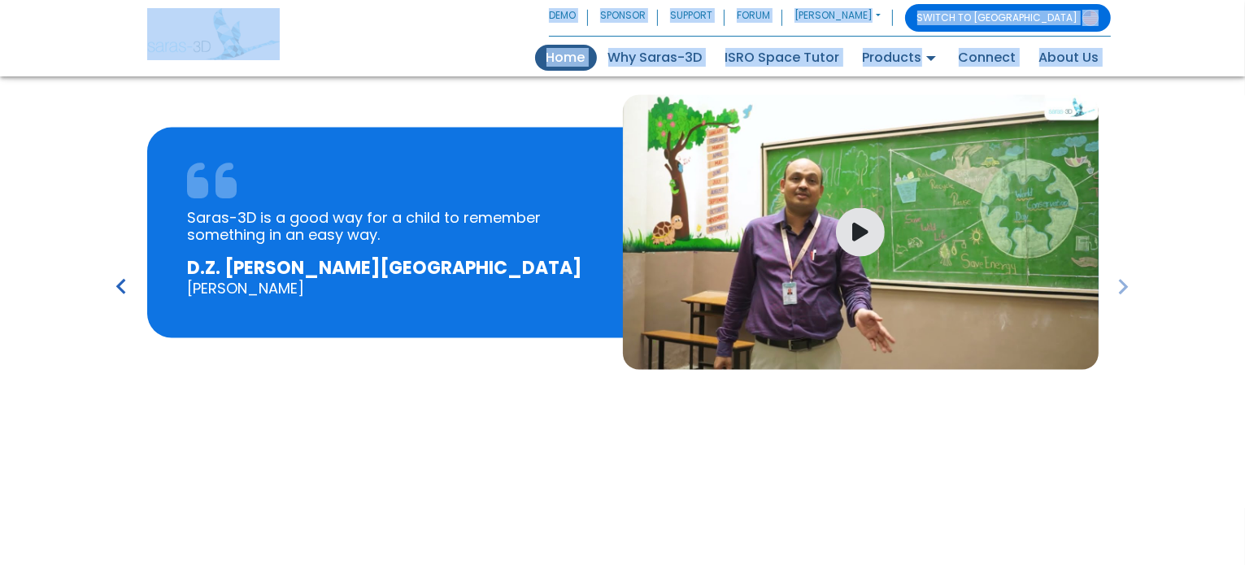
drag, startPoint x: 130, startPoint y: 32, endPoint x: 394, endPoint y: -11, distance: 267.6
